Goal: Task Accomplishment & Management: Manage account settings

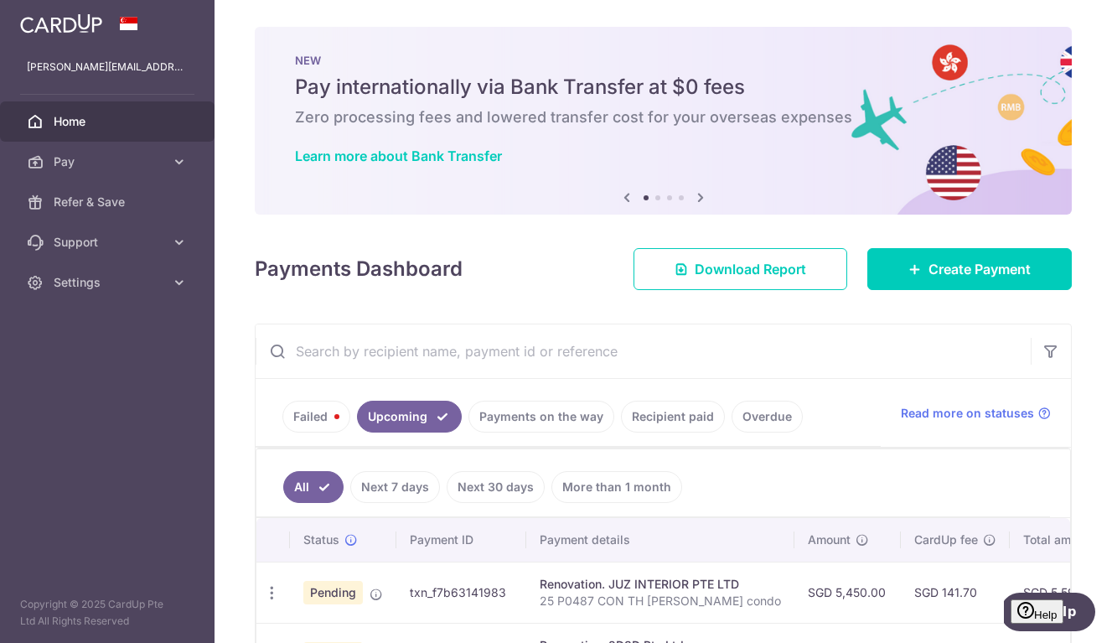
scroll to position [98, 0]
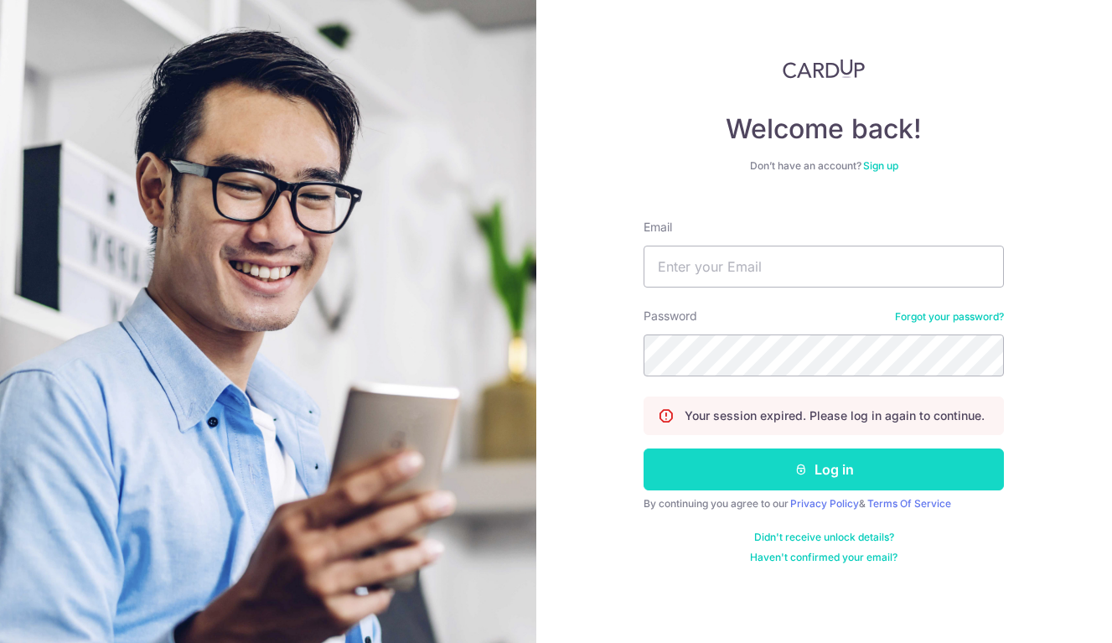
type input "[PERSON_NAME][EMAIL_ADDRESS][DOMAIN_NAME]"
click at [770, 469] on button "Log in" at bounding box center [823, 469] width 360 height 42
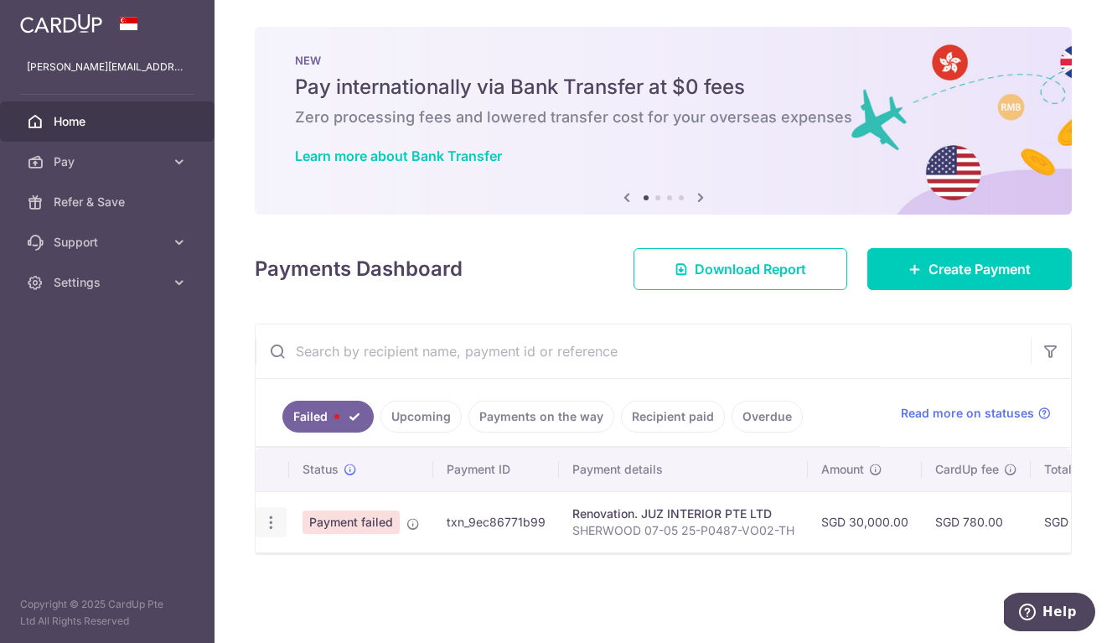
click at [277, 526] on icon "button" at bounding box center [271, 523] width 18 height 18
click at [561, 569] on div "Status Payment ID Payment details Amount CardUp fee Total amt. Charge date Due …" at bounding box center [663, 531] width 815 height 168
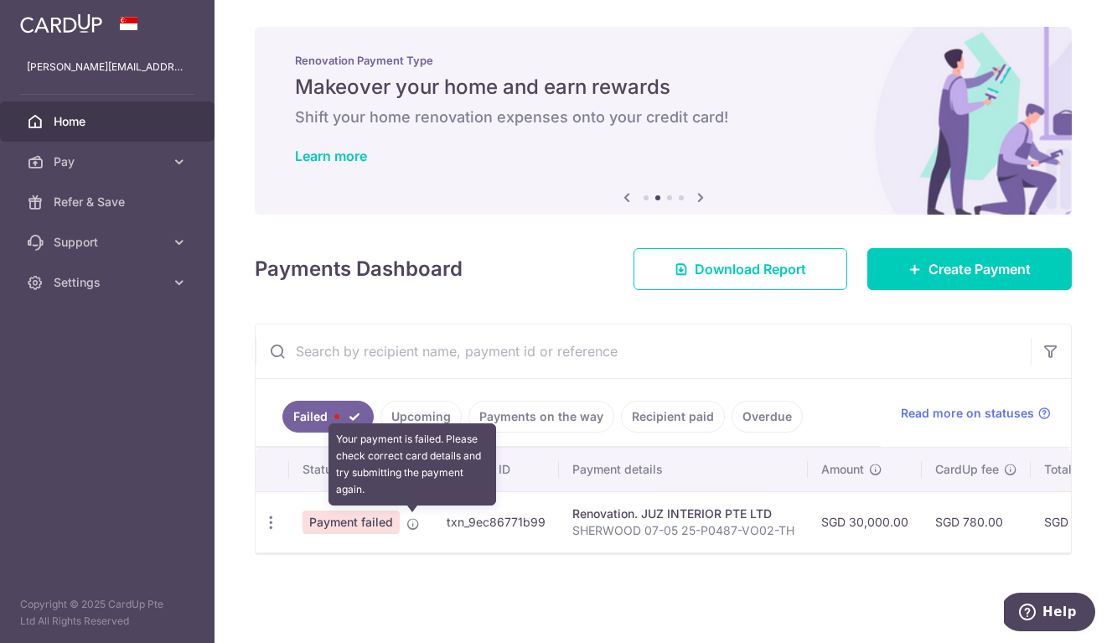
click at [411, 524] on icon at bounding box center [412, 523] width 13 height 13
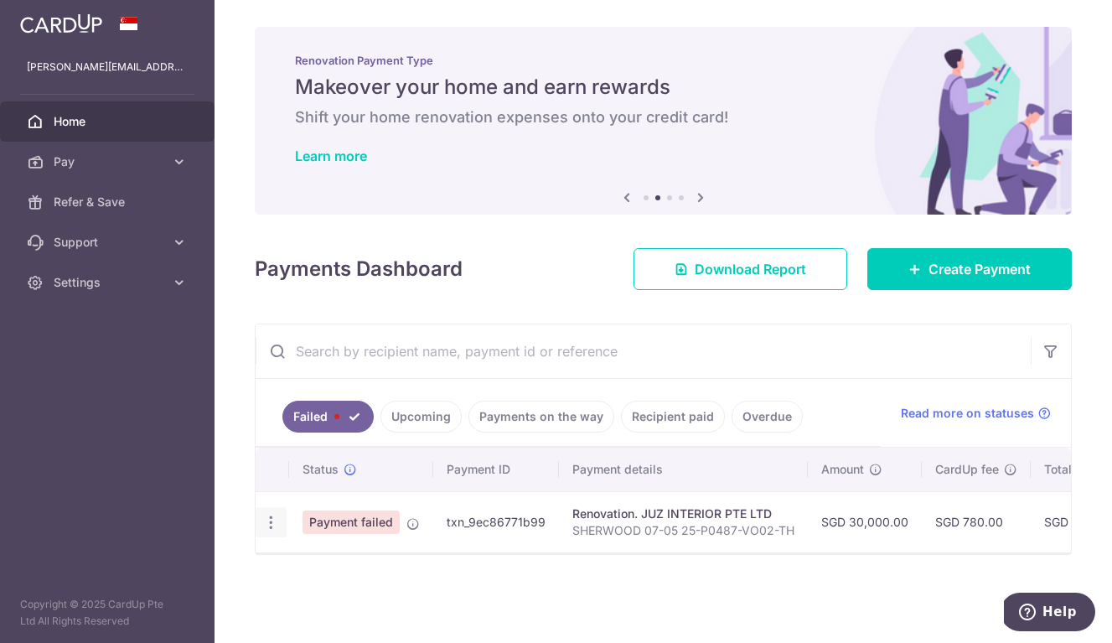
click at [274, 531] on div "Update payment" at bounding box center [271, 522] width 31 height 31
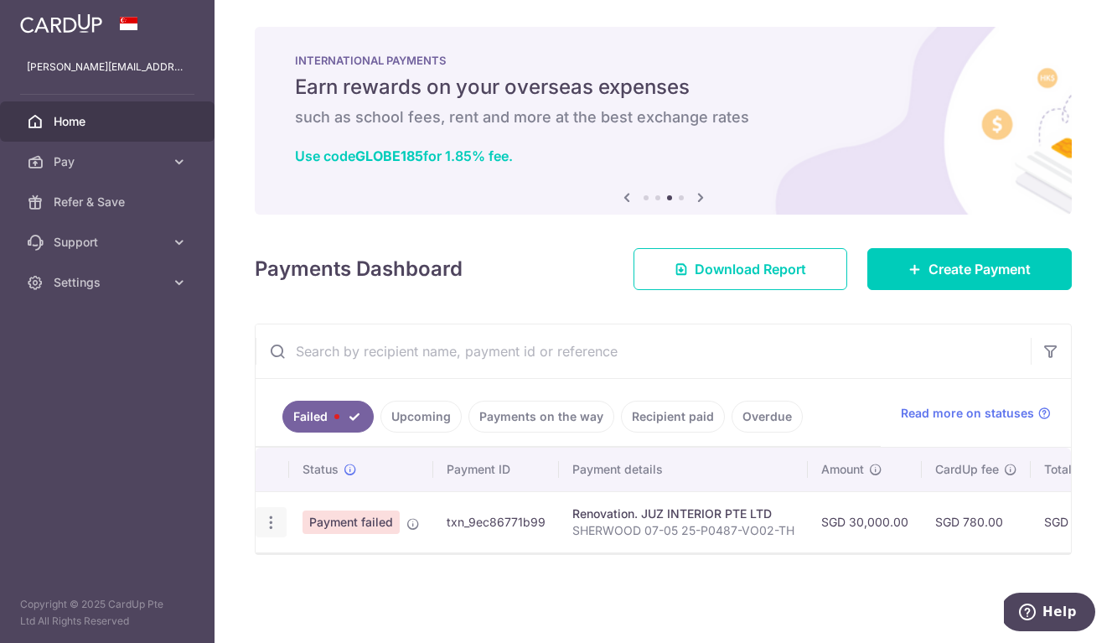
click at [271, 520] on icon "button" at bounding box center [271, 523] width 18 height 18
click at [362, 566] on span "Update payment" at bounding box center [360, 568] width 114 height 20
radio input "true"
type input "30,000.00"
type input "SHERWOOD 07-05 25-P0487-VO02-TH"
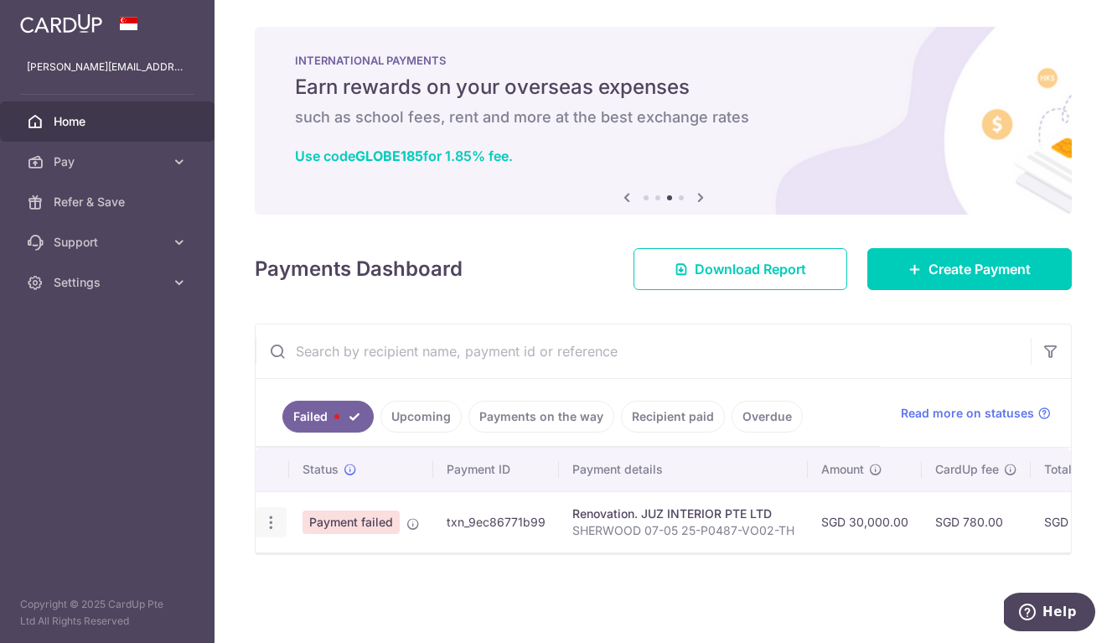
type input "35% payment"
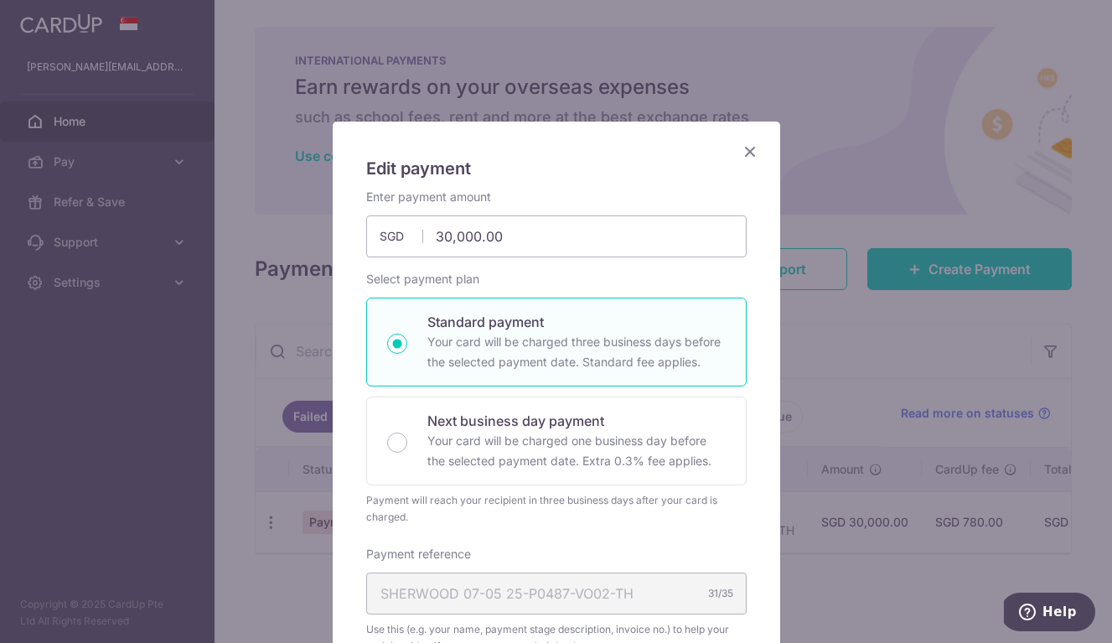
click at [750, 149] on icon "Close" at bounding box center [750, 151] width 20 height 21
